Goal: Transaction & Acquisition: Purchase product/service

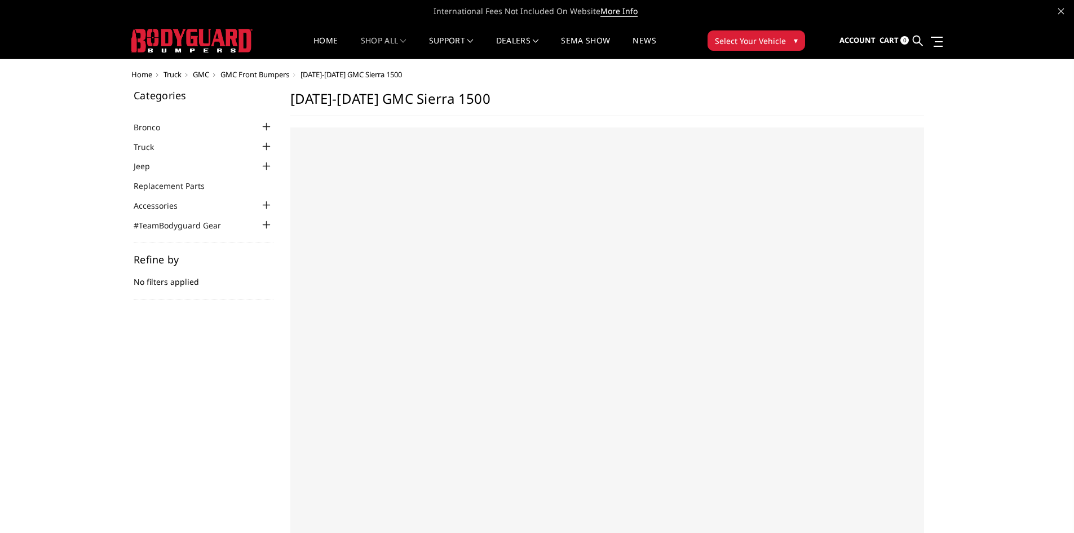
select select "US"
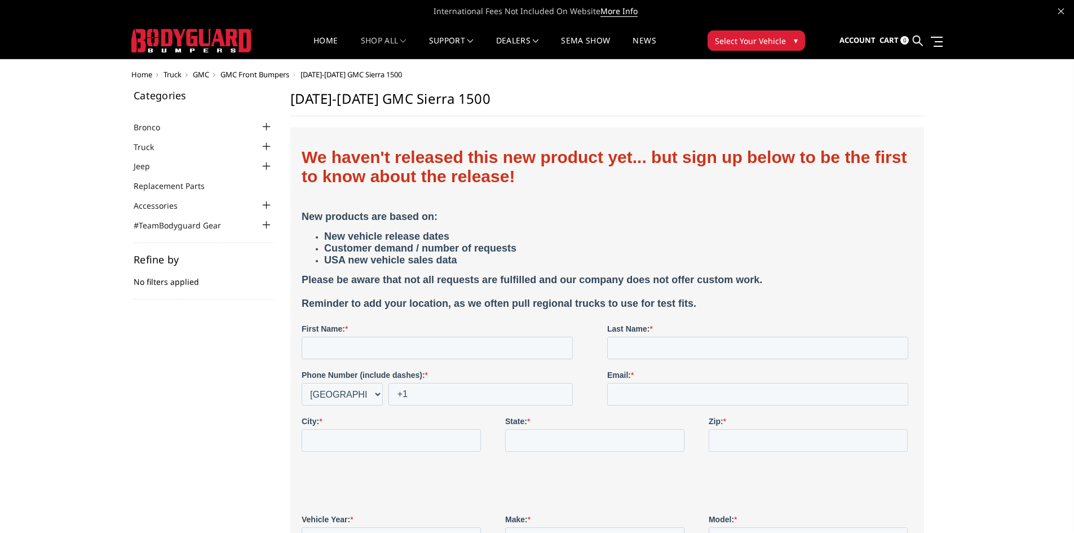
click at [738, 39] on span "Select Your Vehicle" at bounding box center [750, 41] width 71 height 12
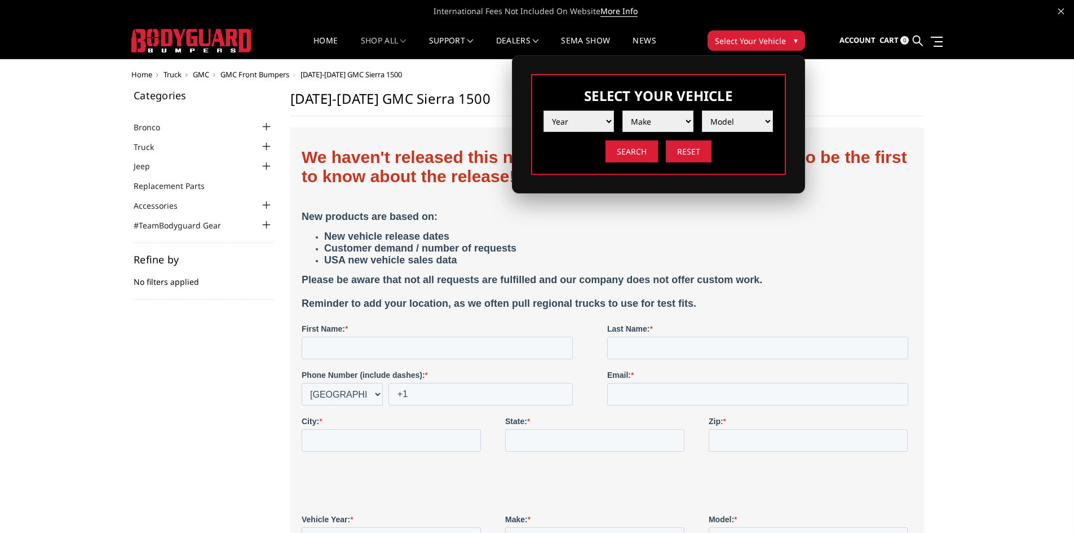
click at [601, 127] on select "Year 2025 2024 2023 2022 2021 2020 2019 2018 2017 2016 2015 2014 2013 2012 2011…" at bounding box center [579, 121] width 71 height 21
select select "yr_2024"
click at [544, 111] on select "Year 2025 2024 2023 2022 2021 2020 2019 2018 2017 2016 2015 2014 2013 2012 2011…" at bounding box center [579, 121] width 71 height 21
click at [642, 124] on select "Make Chevrolet Ford GMC Ram Toyota" at bounding box center [658, 121] width 71 height 21
select select "mk_ram"
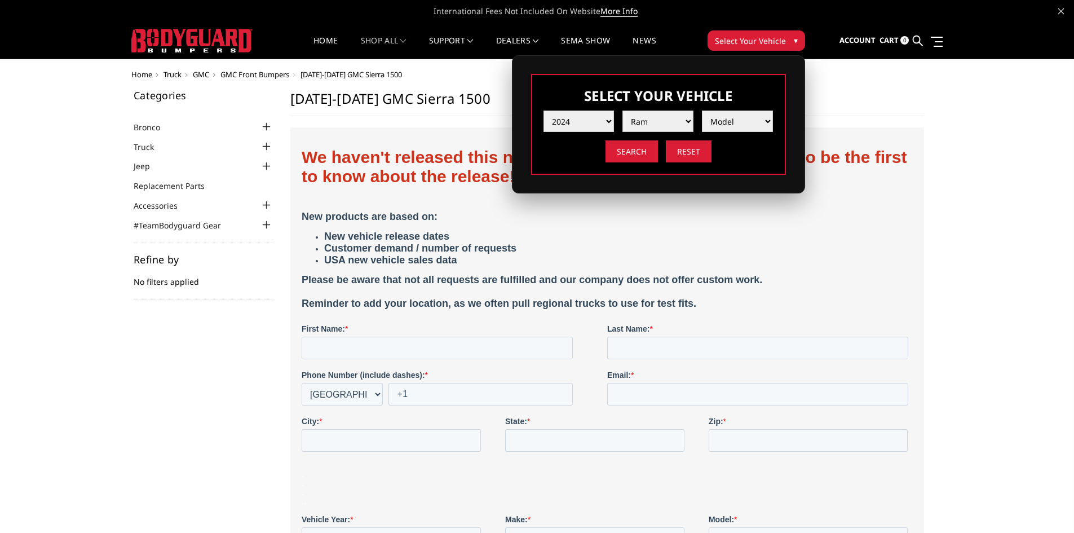
click at [623, 111] on select "Make Chevrolet Ford GMC Ram Toyota" at bounding box center [658, 121] width 71 height 21
click at [720, 118] on select "Model 1500 6-Lug 1500 Rebel 2500 / 3500 4500 / 5500 TRX" at bounding box center [737, 121] width 71 height 21
select select "md_2500-3500"
click at [702, 111] on select "Model 1500 6-Lug 1500 Rebel 2500 / 3500 4500 / 5500 TRX" at bounding box center [737, 121] width 71 height 21
click at [641, 149] on input "Search" at bounding box center [632, 151] width 52 height 22
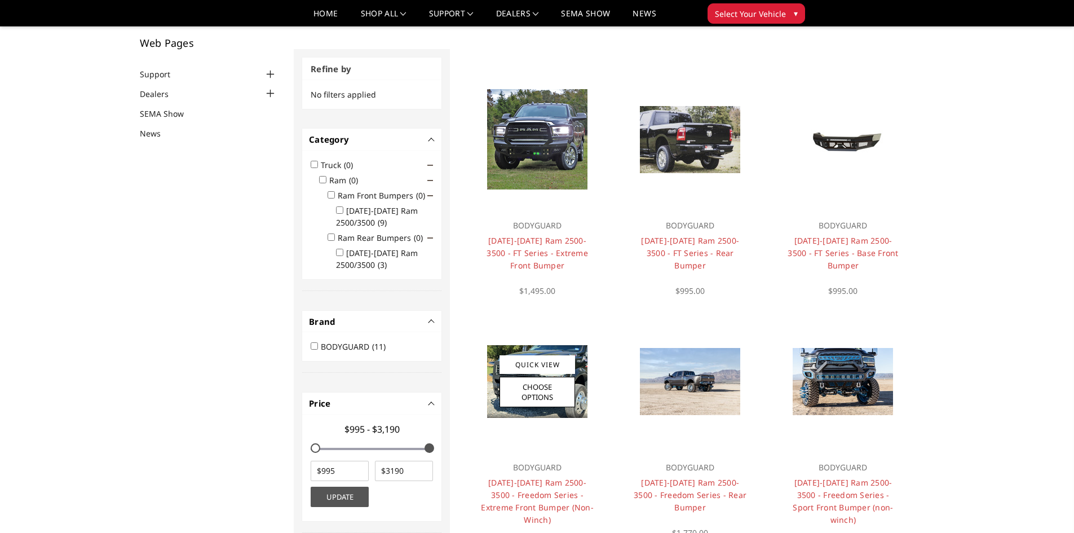
scroll to position [34, 0]
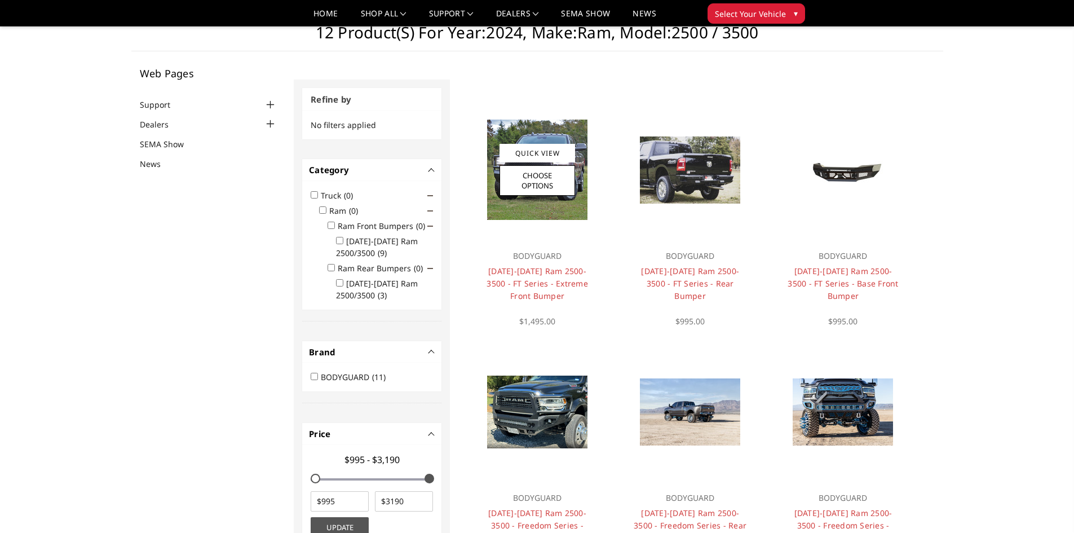
click at [553, 277] on h4 "[DATE]-[DATE] Ram 2500-3500 - FT Series - Extreme Front Bumper" at bounding box center [536, 283] width 113 height 37
click at [540, 208] on img at bounding box center [537, 170] width 100 height 100
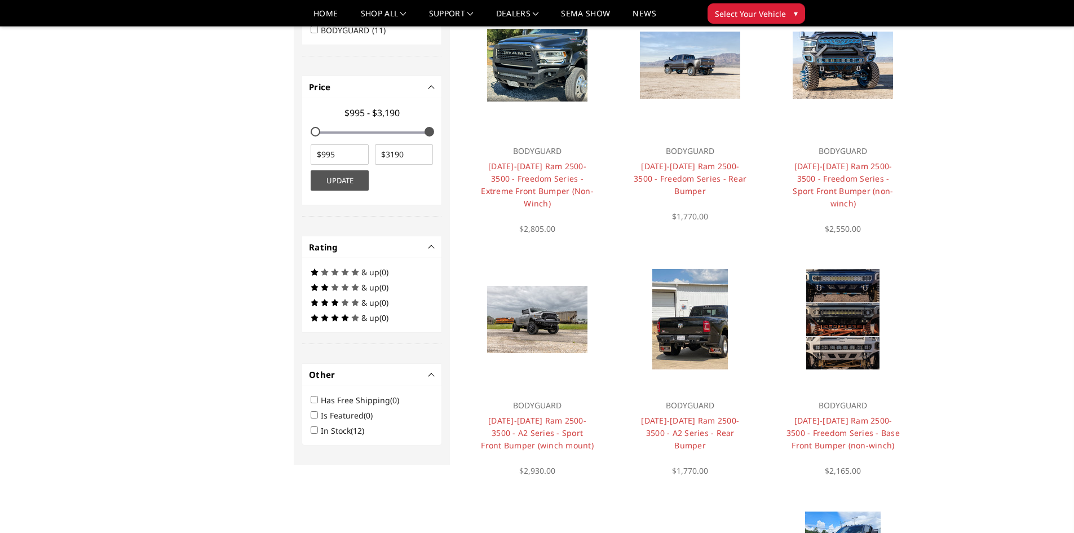
scroll to position [395, 0]
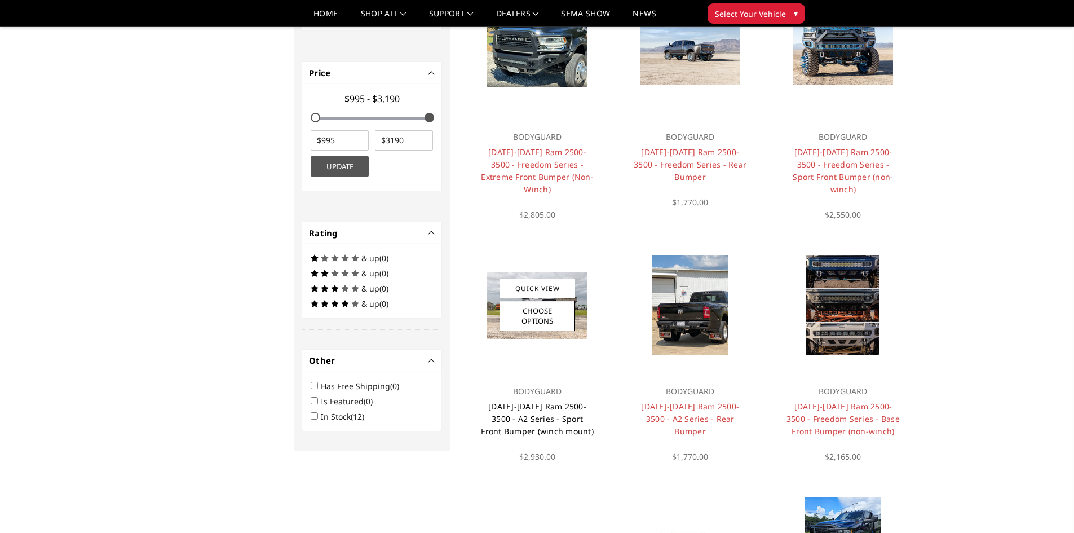
click at [561, 402] on link "[DATE]-[DATE] Ram 2500-3500 - A2 Series - Sport Front Bumper (winch mount)" at bounding box center [537, 419] width 113 height 36
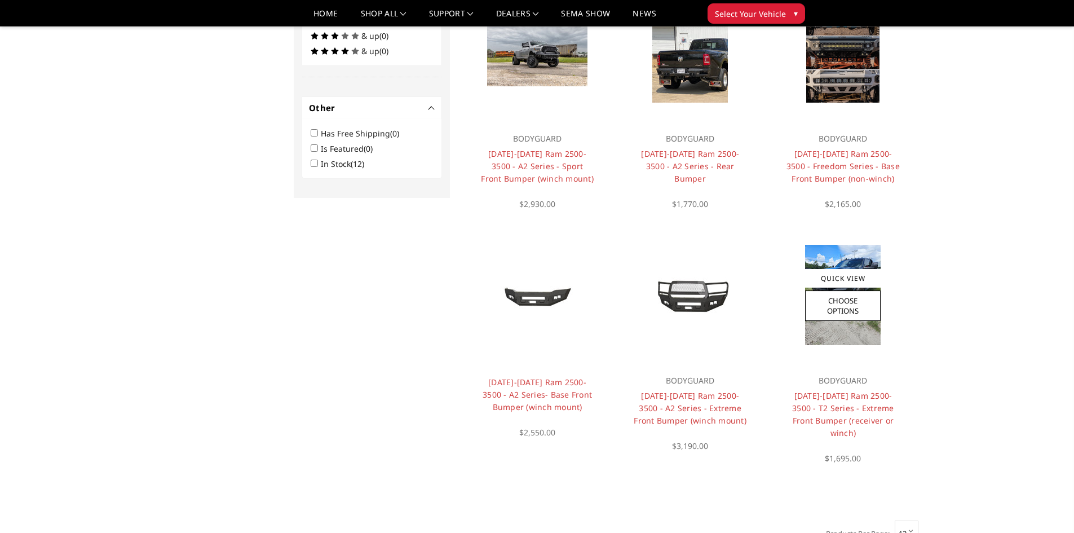
scroll to position [654, 0]
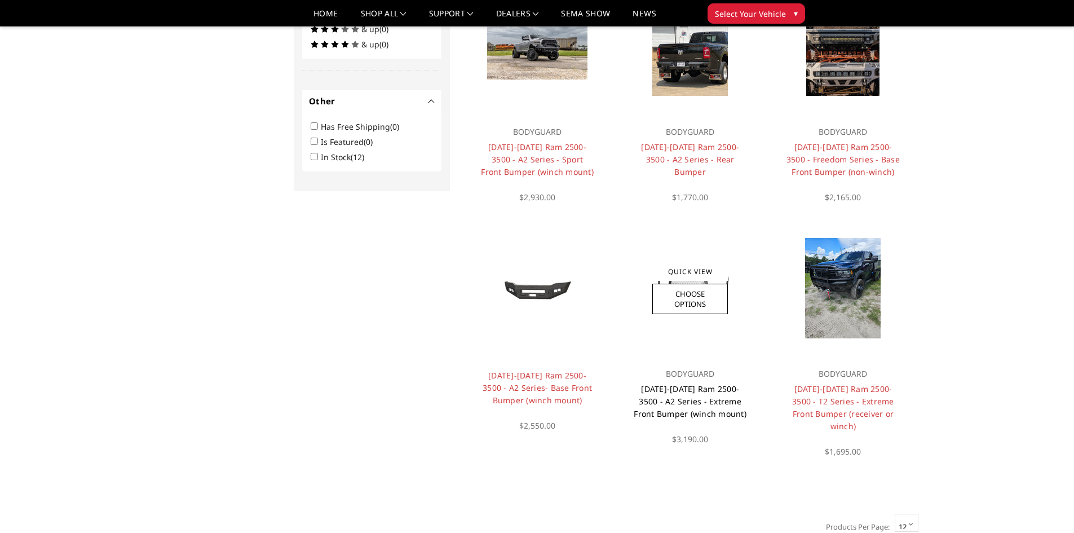
click at [691, 383] on link "[DATE]-[DATE] Ram 2500-3500 - A2 Series - Extreme Front Bumper (winch mount)" at bounding box center [690, 401] width 113 height 36
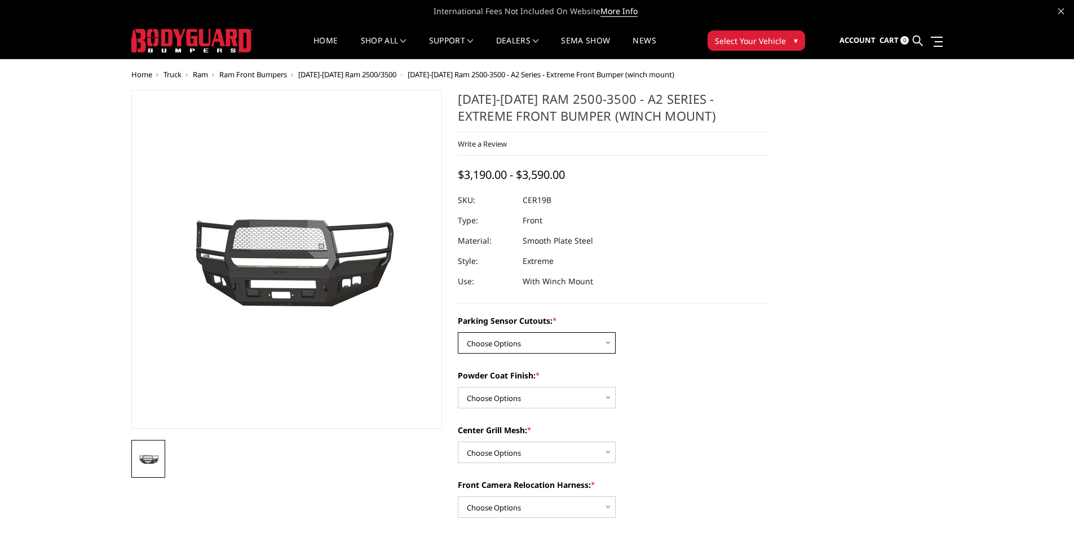
click at [553, 347] on select "Choose Options No - Without Parking Sensor Cutouts Yes - With Parking Sensor Cu…" at bounding box center [537, 342] width 158 height 21
click at [742, 300] on div "[DATE]-[DATE] Ram 2500-3500 - A2 Series - Extreme Front Bumper (winch mount) Wr…" at bounding box center [613, 196] width 311 height 213
click at [586, 391] on select "Choose Options Bare Metal Textured Black Powder Coat" at bounding box center [537, 397] width 158 height 21
click at [723, 397] on div "Powder Coat Finish: * Choose Options Bare Metal Textured Black Powder Coat" at bounding box center [613, 388] width 311 height 39
click at [565, 339] on select "Choose Options No - Without Parking Sensor Cutouts Yes - With Parking Sensor Cu…" at bounding box center [537, 342] width 158 height 21
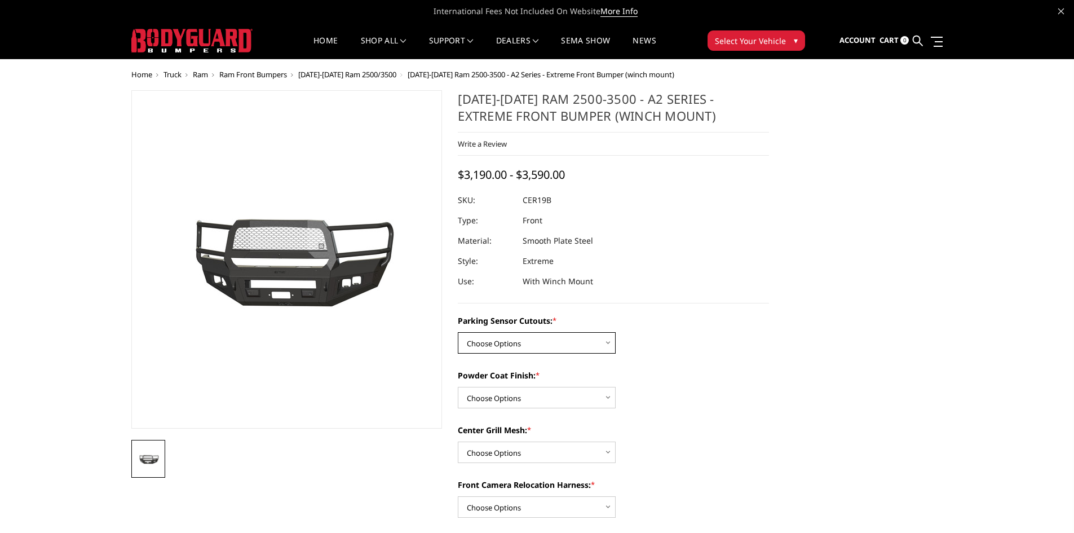
select select "1878"
click at [458, 332] on select "Choose Options No - Without Parking Sensor Cutouts Yes - With Parking Sensor Cu…" at bounding box center [537, 342] width 158 height 21
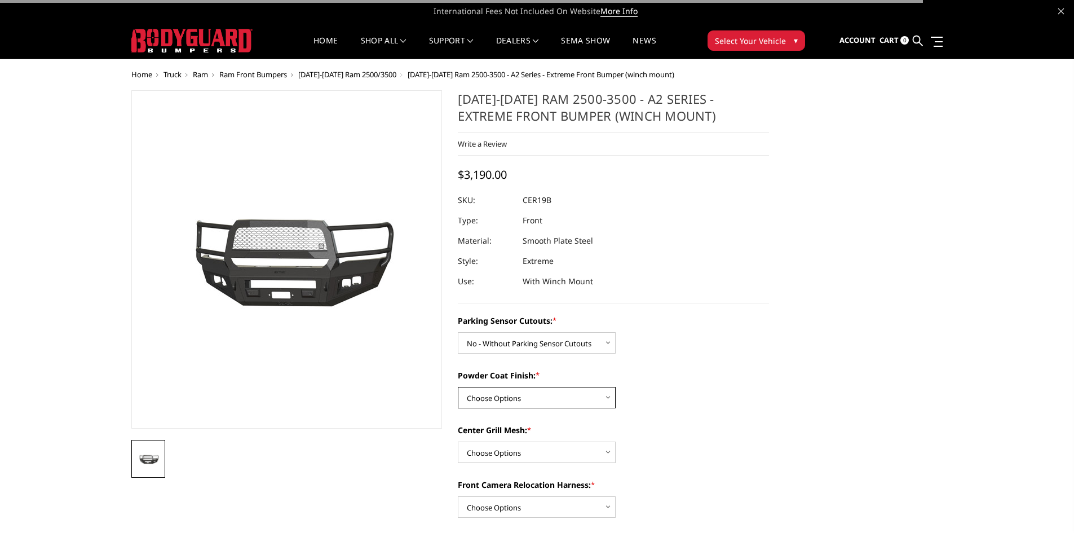
click at [557, 404] on select "Choose Options Bare Metal Textured Black Powder Coat" at bounding box center [537, 397] width 158 height 21
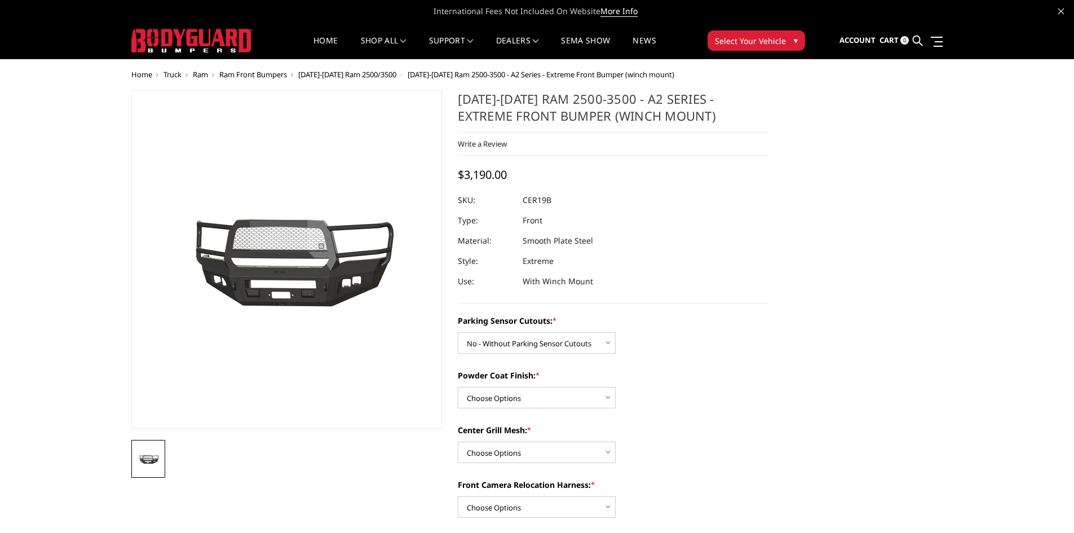
click at [586, 402] on select "Choose Options Bare Metal Textured Black Powder Coat" at bounding box center [537, 397] width 158 height 21
select select "1881"
click at [458, 387] on select "Choose Options Bare Metal Textured Black Powder Coat" at bounding box center [537, 397] width 158 height 21
click at [610, 447] on select "Choose Options WITH Center Grill Mesh WITHOUT Center Grill Mesh" at bounding box center [537, 452] width 158 height 21
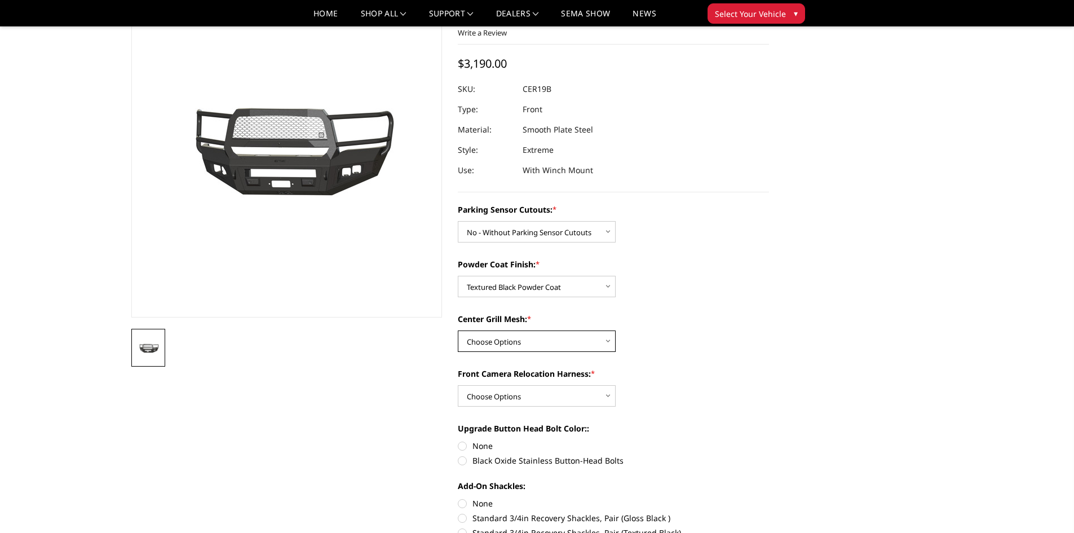
scroll to position [113, 0]
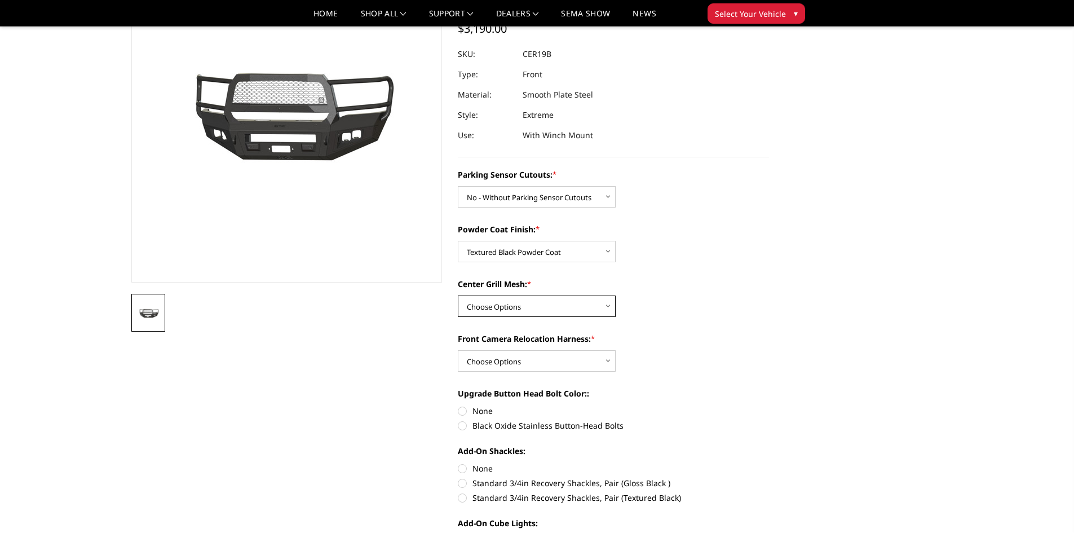
click at [579, 314] on select "Choose Options WITH Center Grill Mesh WITHOUT Center Grill Mesh" at bounding box center [537, 306] width 158 height 21
select select "1883"
click at [458, 296] on select "Choose Options WITH Center Grill Mesh WITHOUT Center Grill Mesh" at bounding box center [537, 306] width 158 height 21
click at [580, 357] on select "Choose Options WITH Front Camera Relocation Harness WITHOUT Front Camera Reloca…" at bounding box center [537, 360] width 158 height 21
select select "1885"
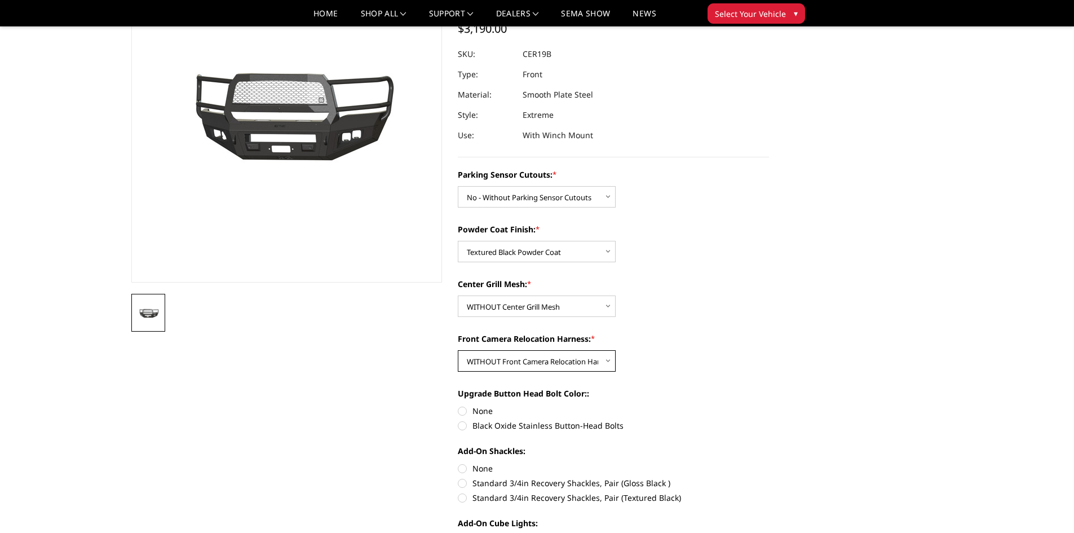
click at [458, 350] on select "Choose Options WITH Front Camera Relocation Harness WITHOUT Front Camera Reloca…" at bounding box center [537, 360] width 158 height 21
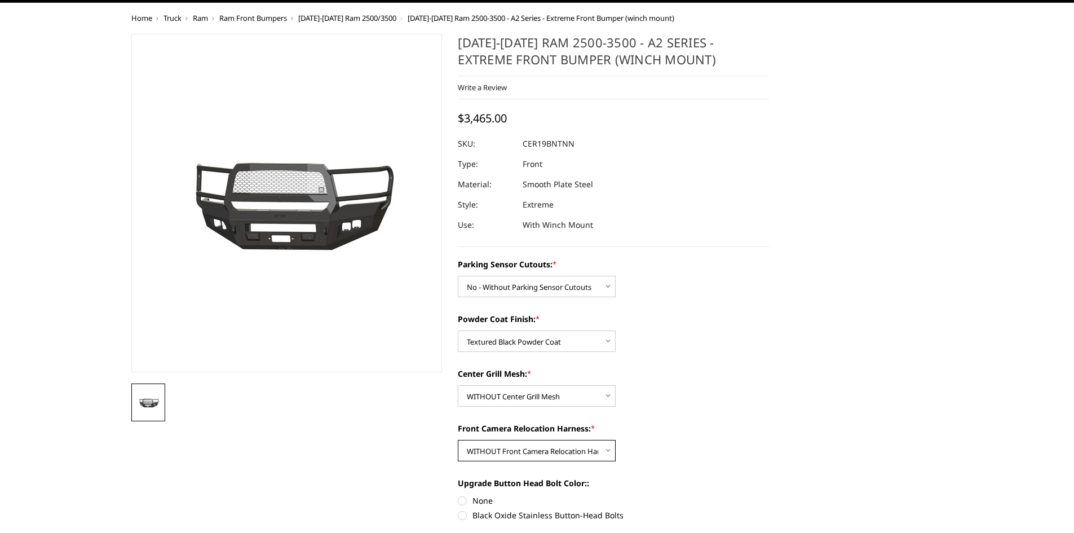
scroll to position [0, 0]
